Goal: Find specific page/section: Find specific page/section

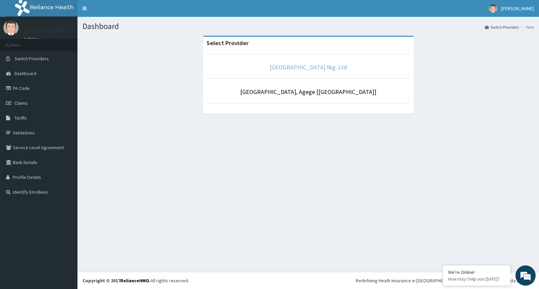
click at [305, 65] on link "[GEOGRAPHIC_DATA] Nig. Ltd" at bounding box center [307, 67] width 77 height 8
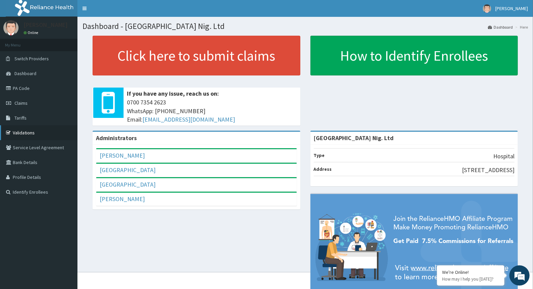
click at [20, 133] on link "Validations" at bounding box center [38, 132] width 77 height 15
